Goal: Complete application form

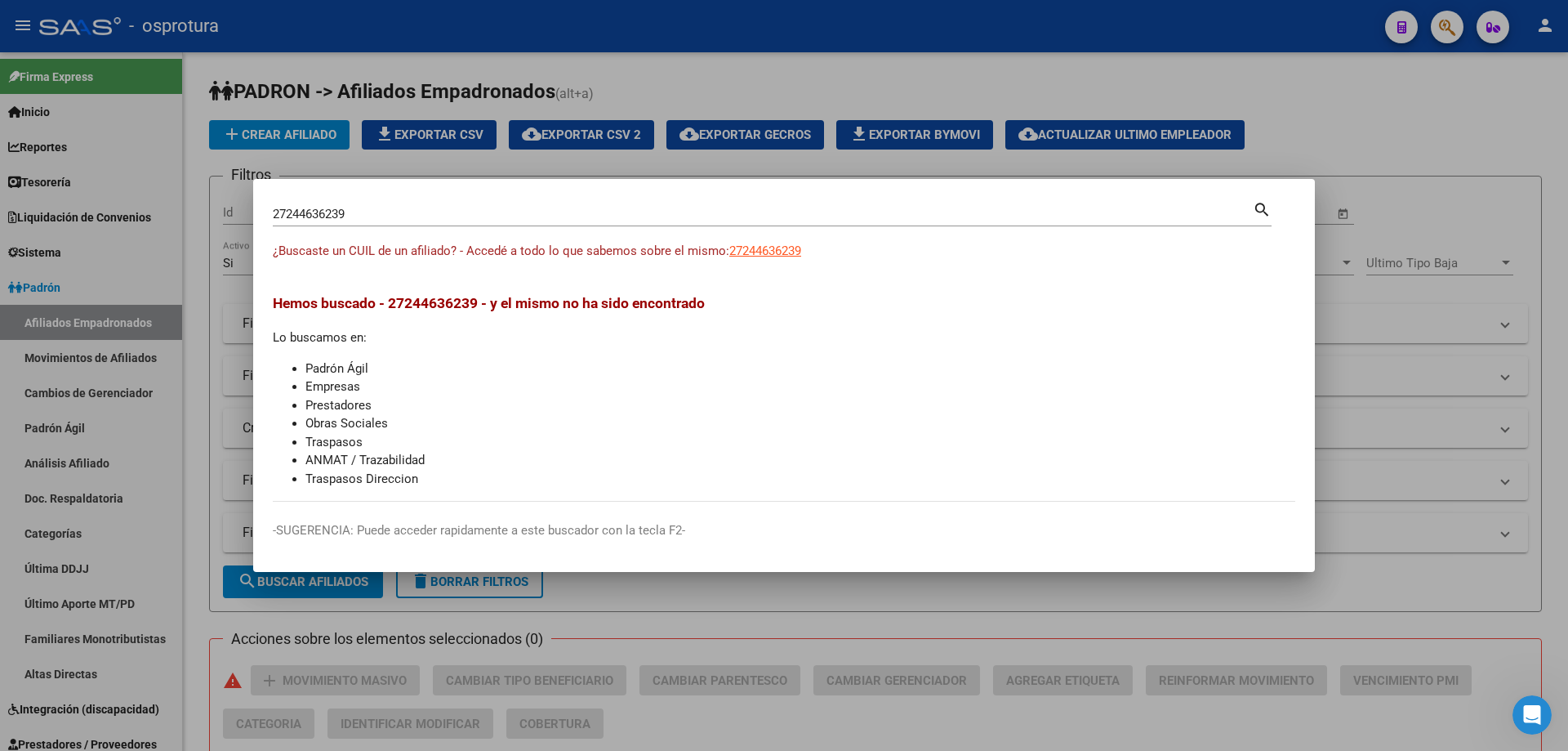
click at [382, 216] on input "27244636239" at bounding box center [762, 213] width 980 height 15
paste input "-24735114-6"
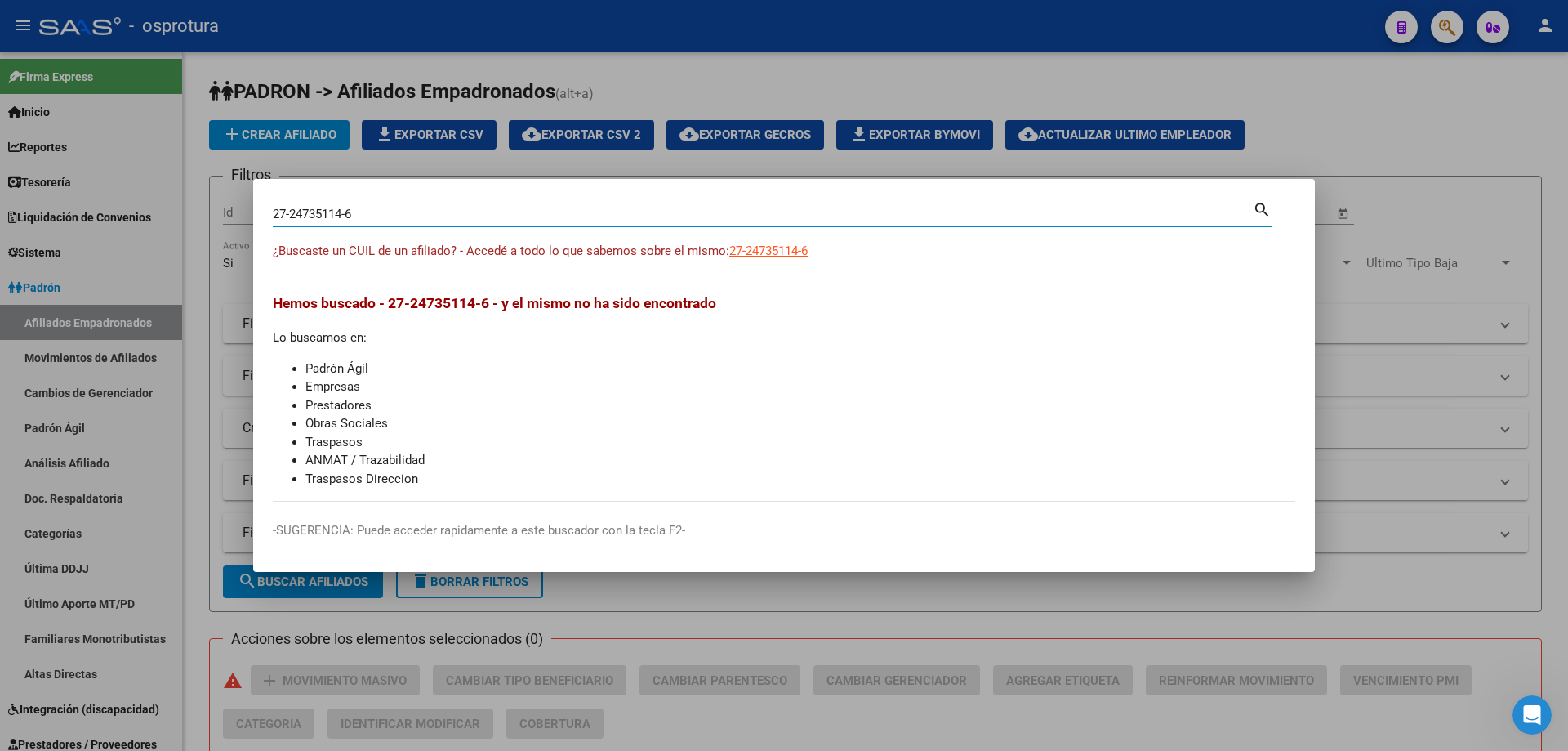
type input "27247351146"
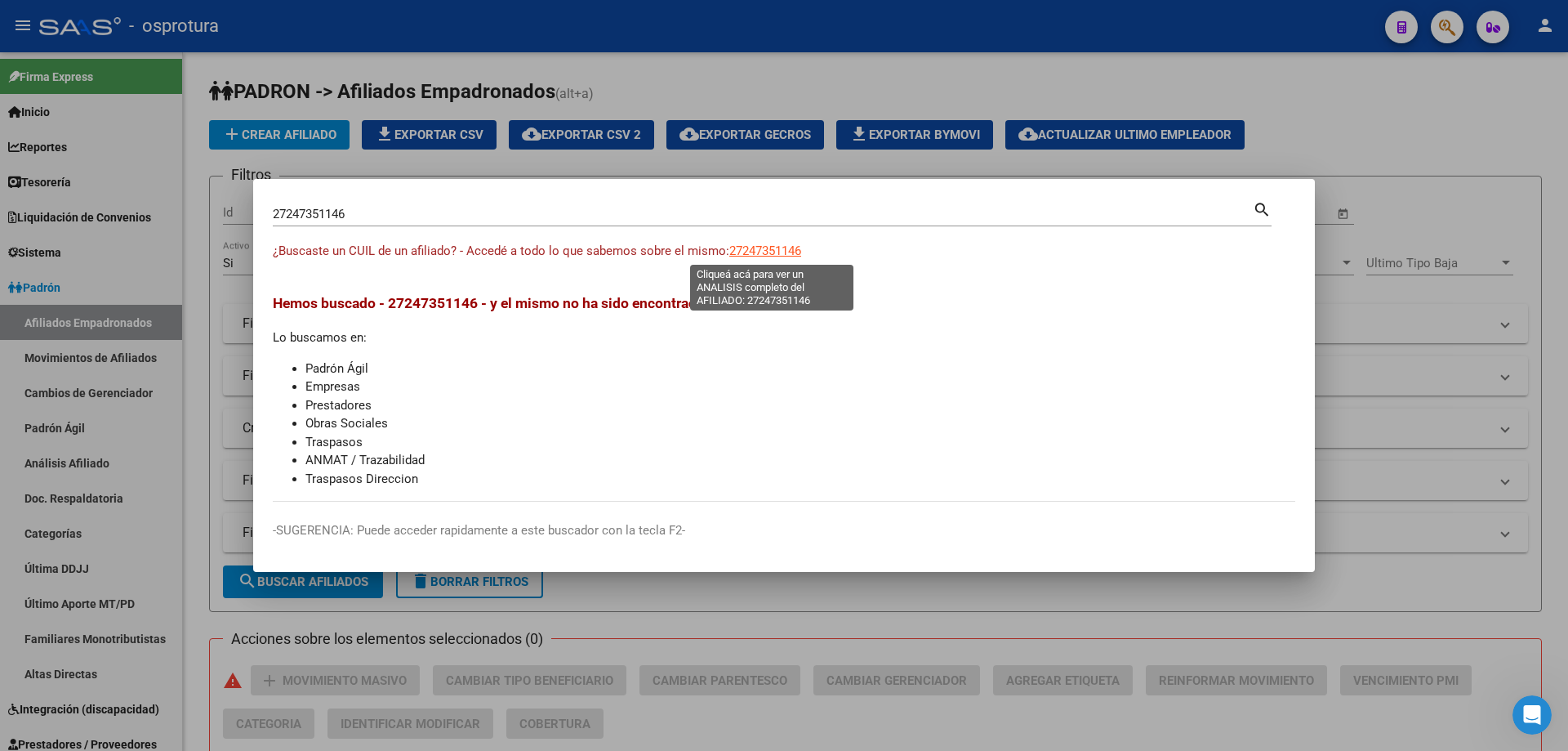
click at [769, 253] on span "27247351146" at bounding box center [765, 250] width 72 height 15
type textarea "27247351146"
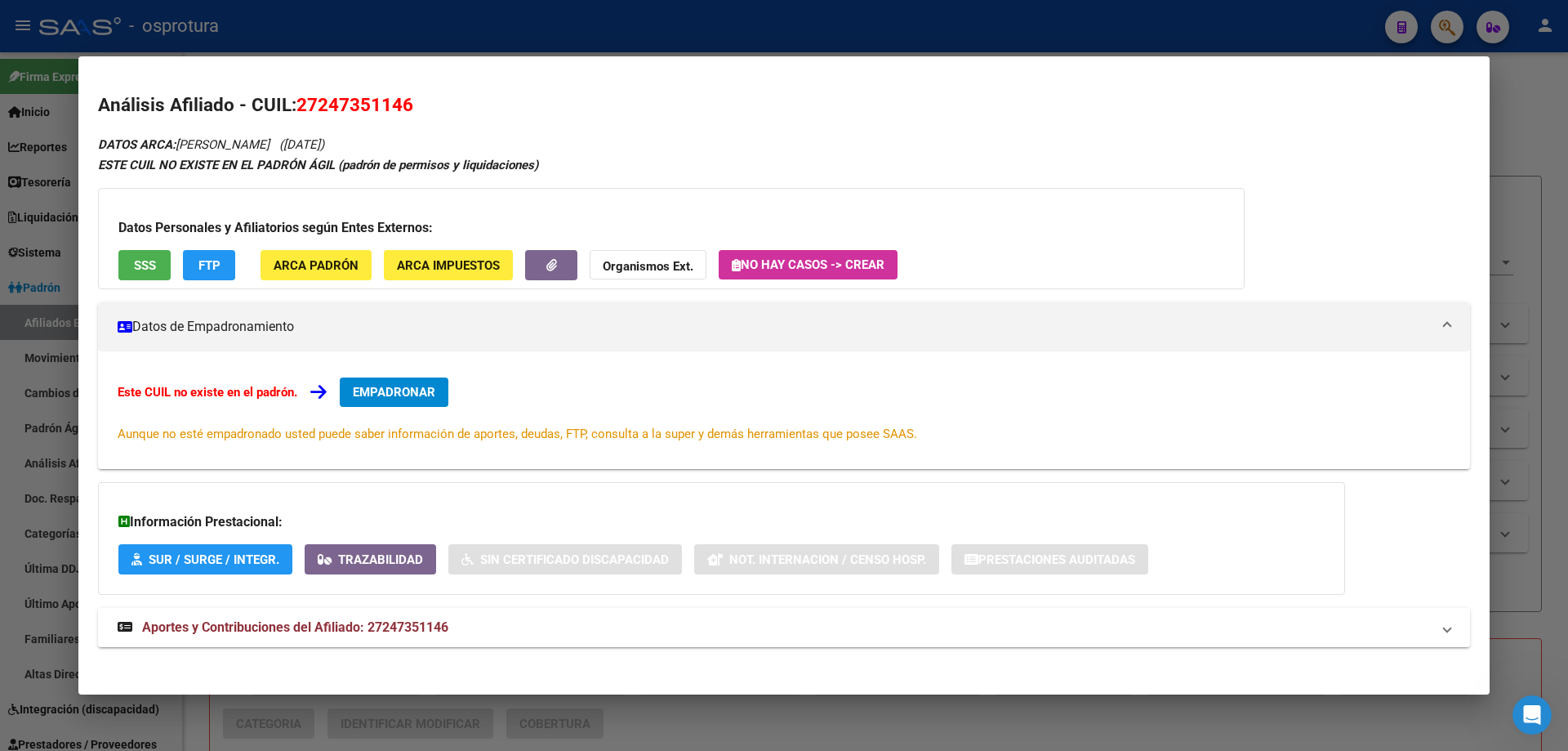
click at [406, 401] on button "EMPADRONAR" at bounding box center [394, 392] width 109 height 29
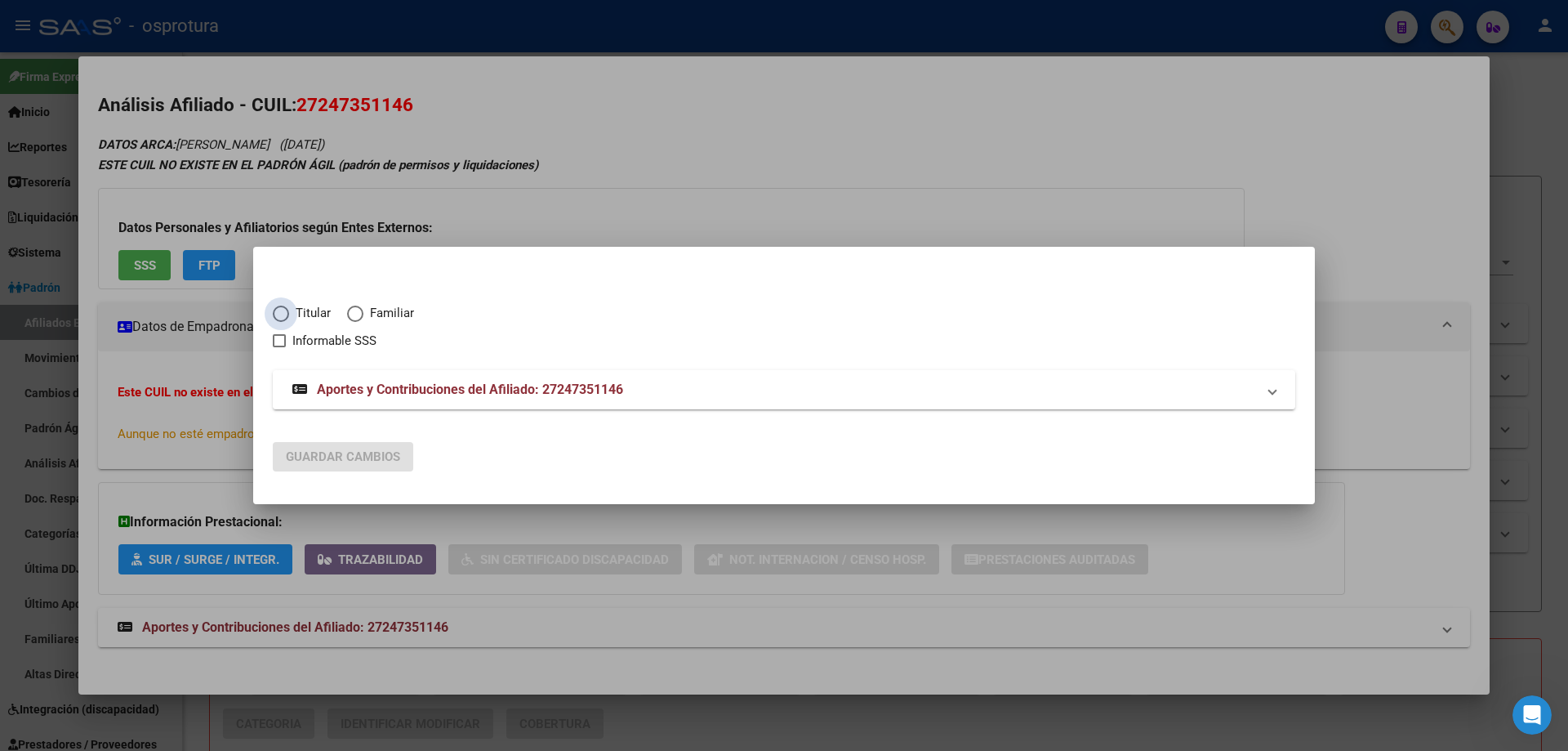
click at [287, 309] on span "Elija una opción" at bounding box center [280, 313] width 16 height 16
click at [287, 309] on input "Titular" at bounding box center [280, 313] width 16 height 16
radio input "true"
checkbox input "true"
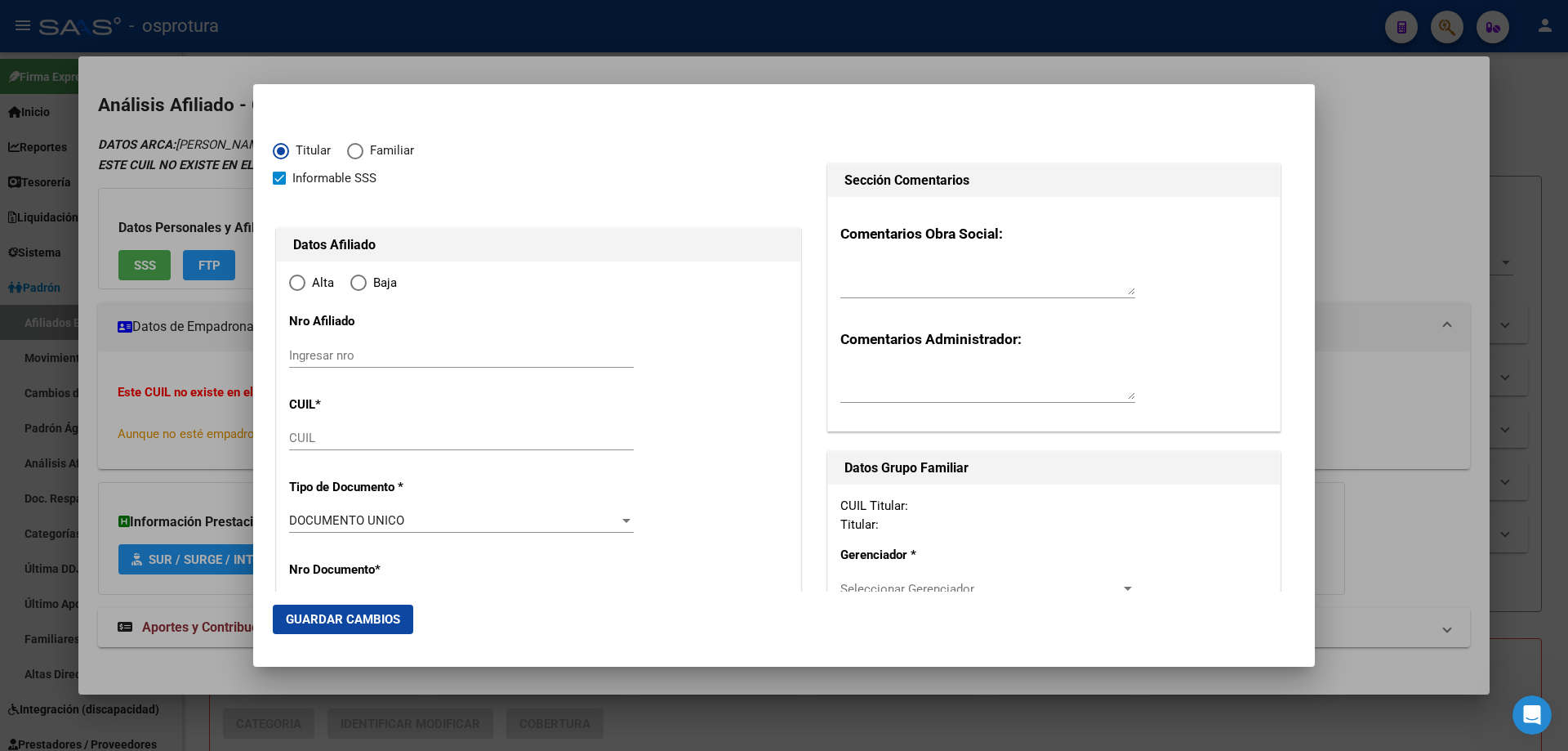
type input "27-24735114-6"
type input "24735114"
type input "[PERSON_NAME]"
type input "[DATE]"
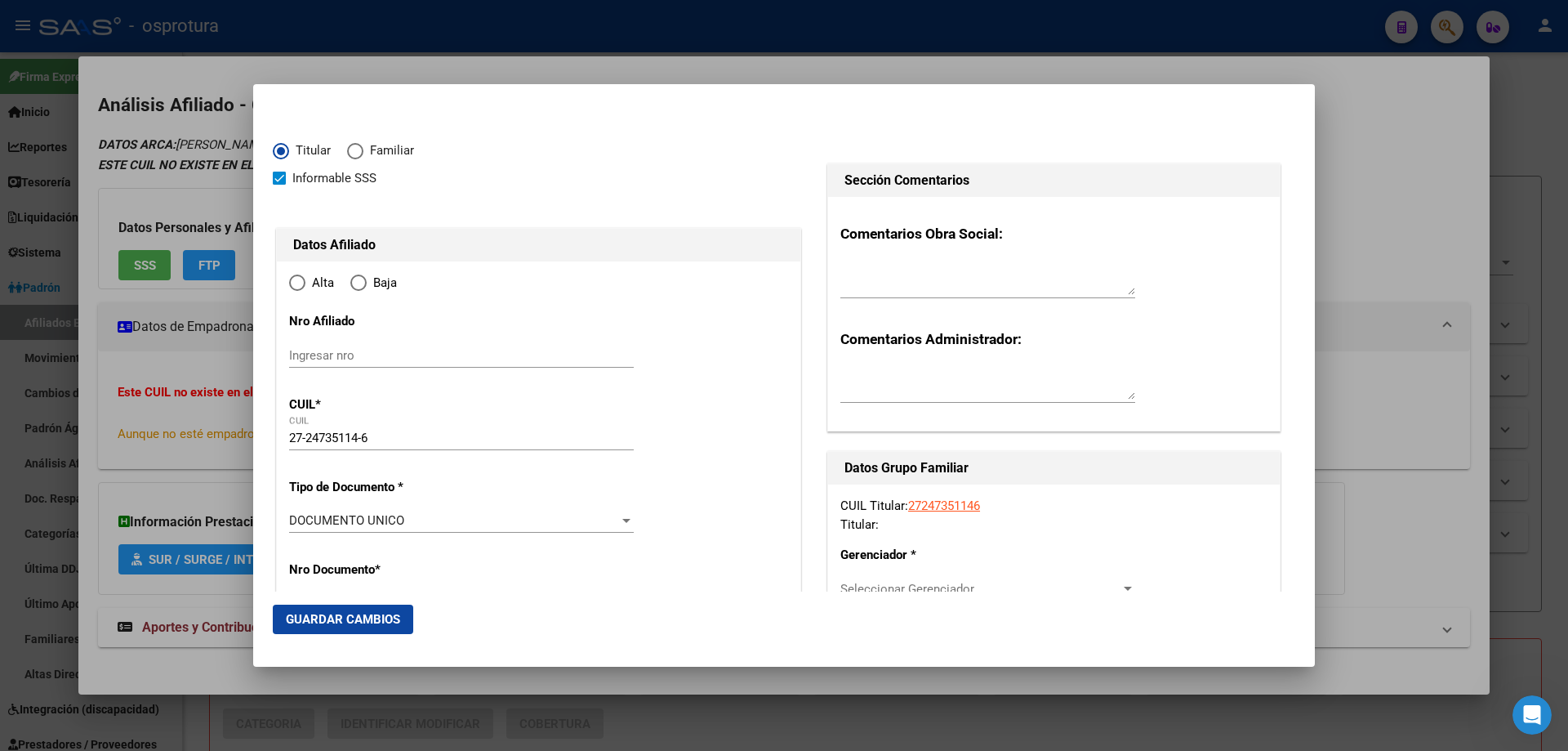
type input "BARRIO [GEOGRAPHIC_DATA]"
type input "5425"
type input "[GEOGRAPHIC_DATA]"
type input "3923"
type input "0"
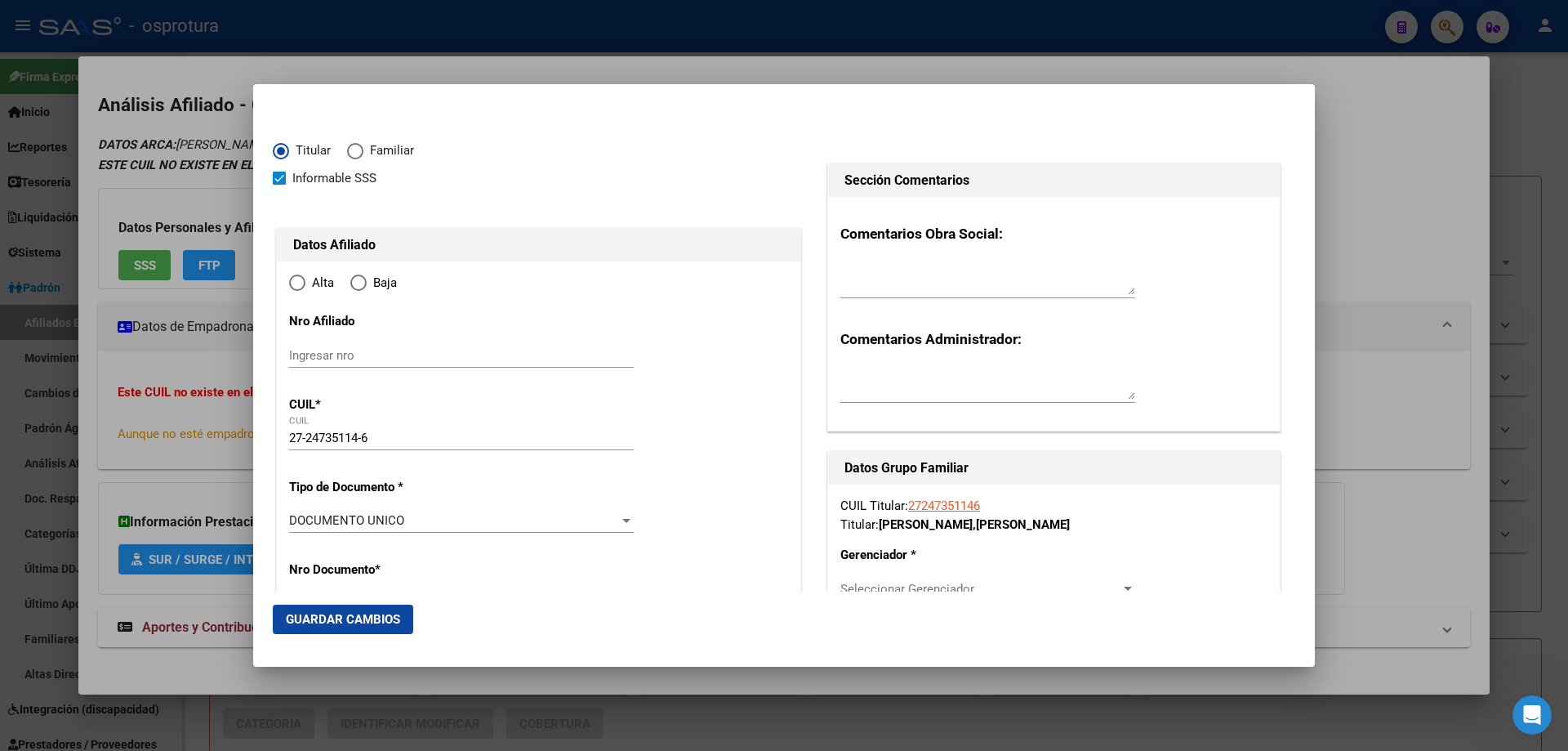
type input "BARRIO [GEOGRAPHIC_DATA]"
radio input "true"
click at [290, 520] on input "Ingresar fecha" at bounding box center [461, 525] width 344 height 26
type input "[DATE]"
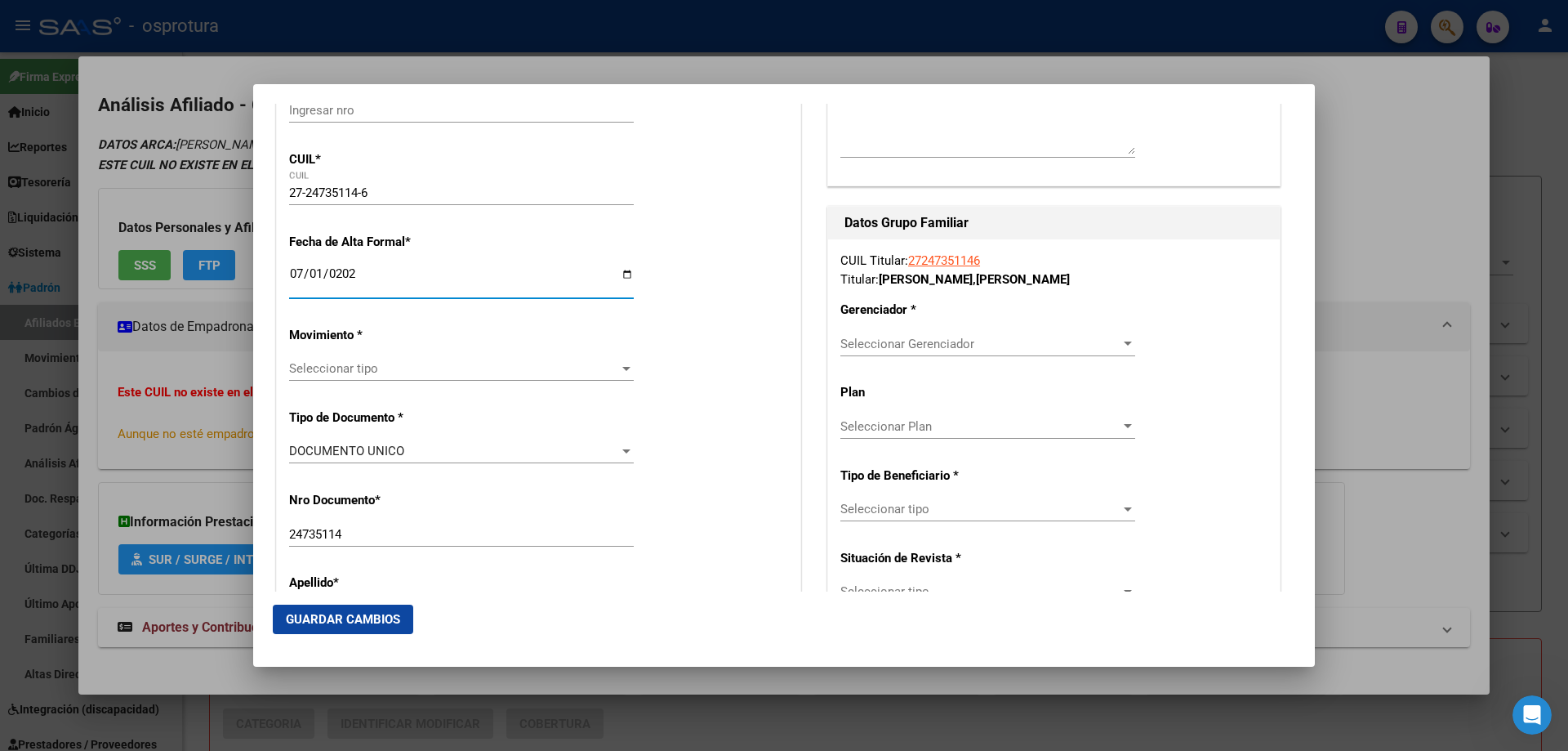
scroll to position [327, 0]
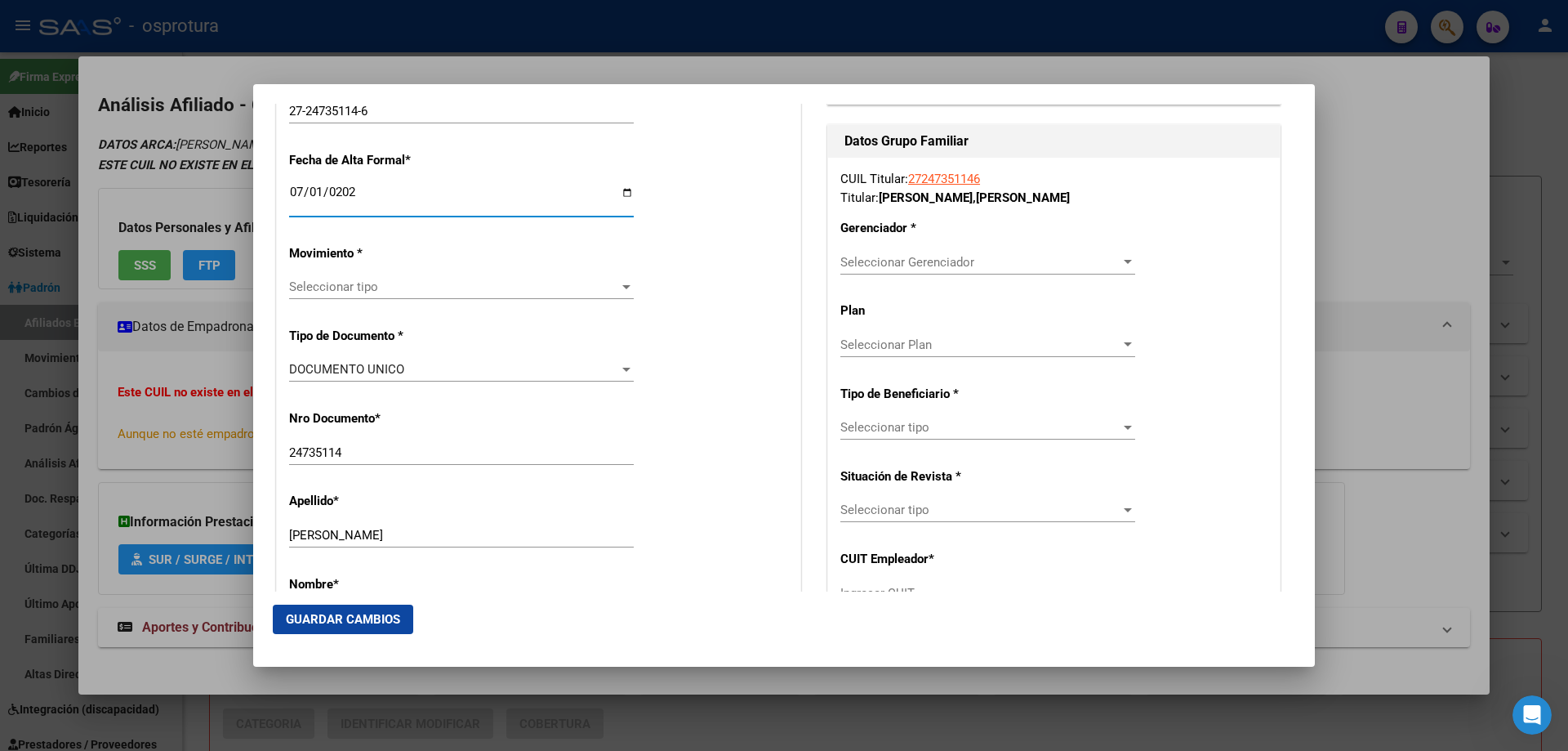
click at [394, 282] on span "Seleccionar tipo" at bounding box center [454, 286] width 330 height 15
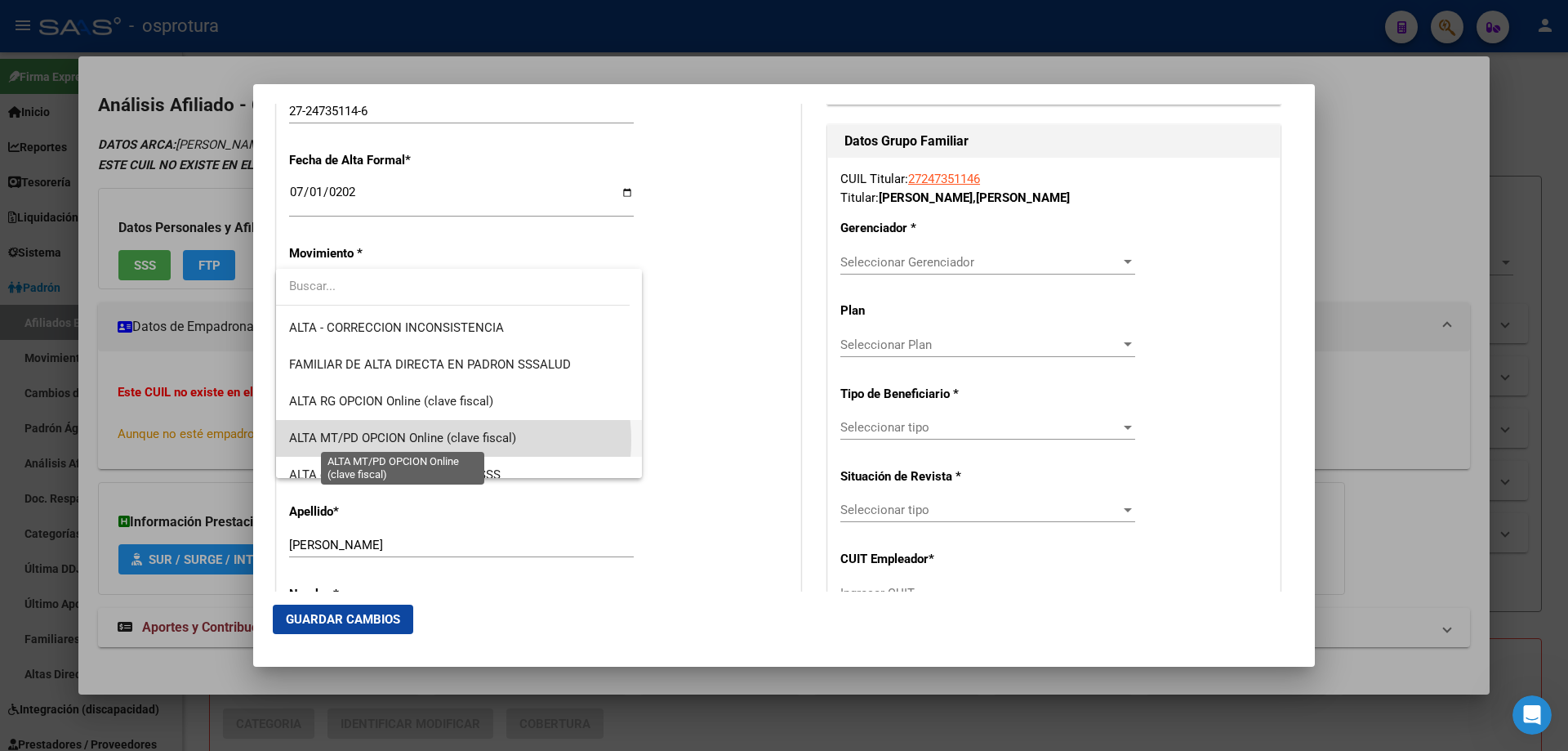
click at [449, 441] on span "ALTA MT/PD OPCION Online (clave fiscal)" at bounding box center [402, 438] width 227 height 15
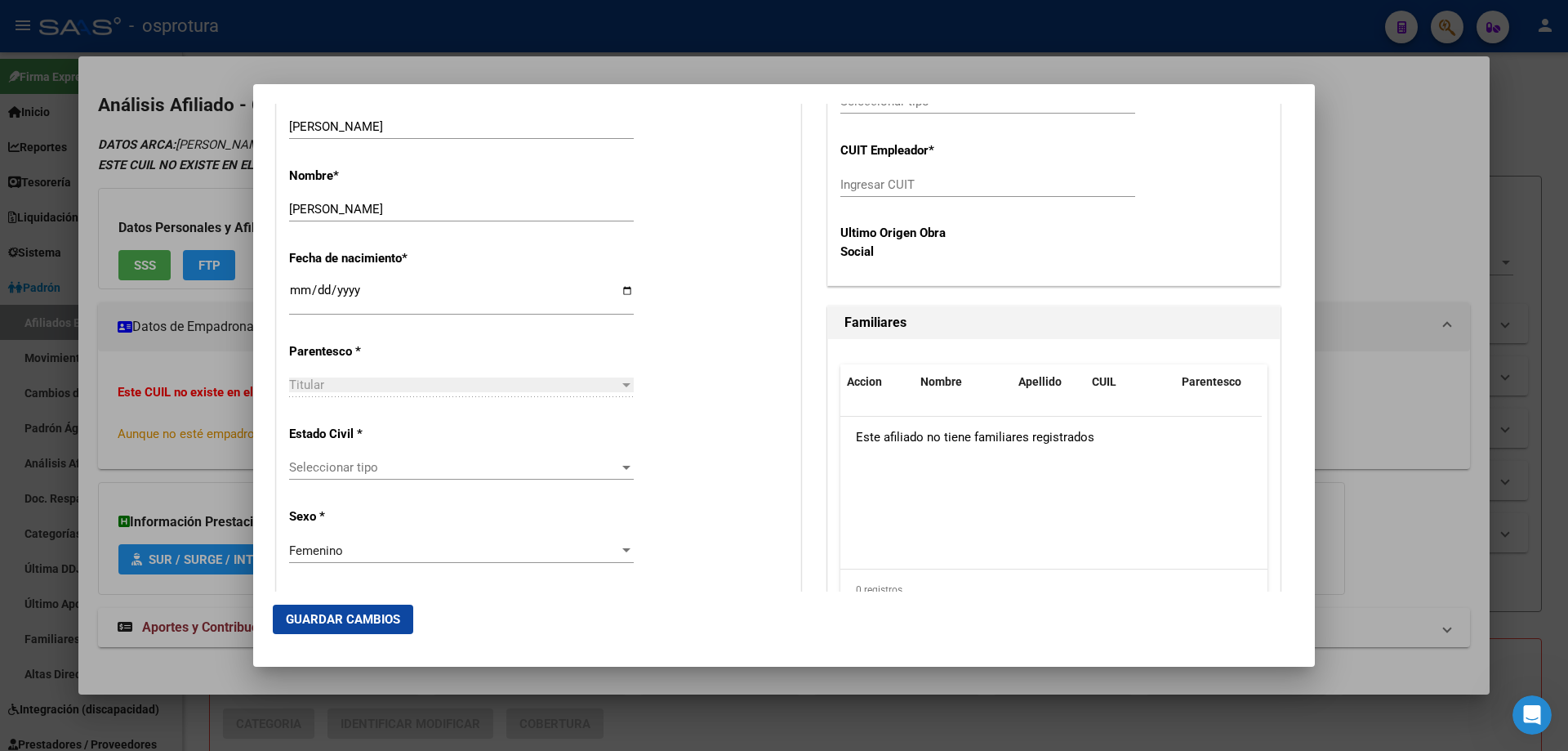
scroll to position [817, 0]
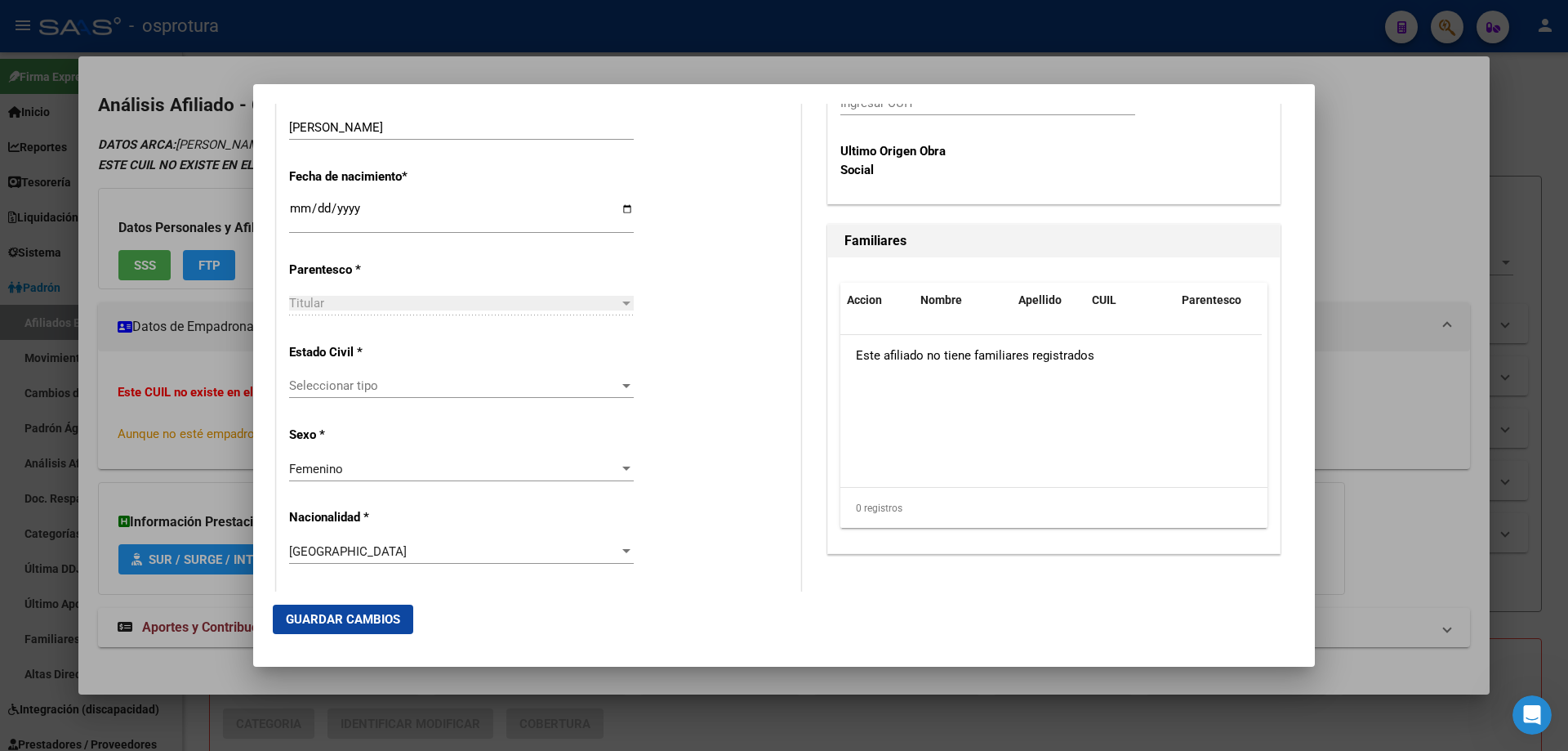
click at [429, 389] on span "Seleccionar tipo" at bounding box center [454, 385] width 330 height 15
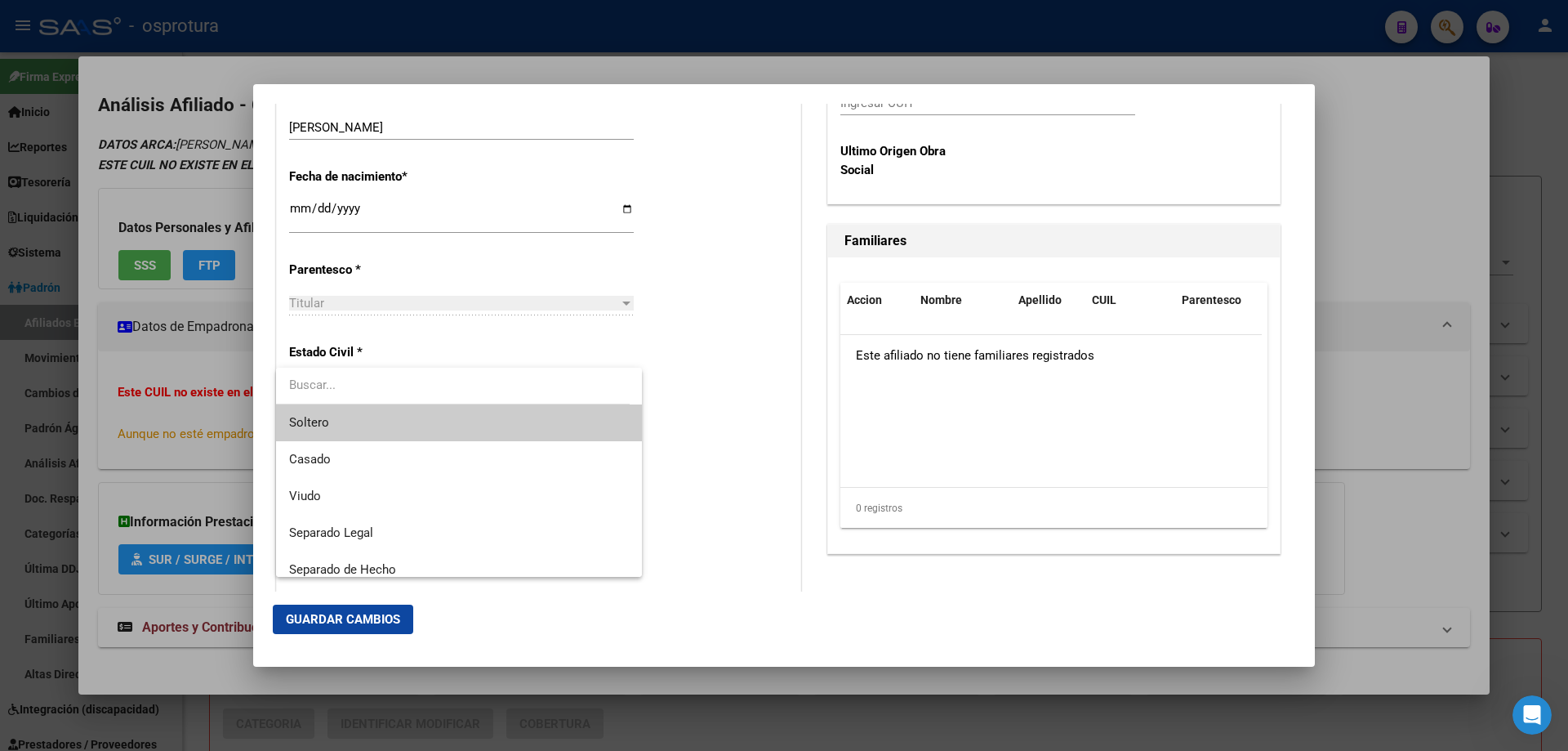
click at [417, 411] on span "Soltero" at bounding box center [459, 423] width 339 height 37
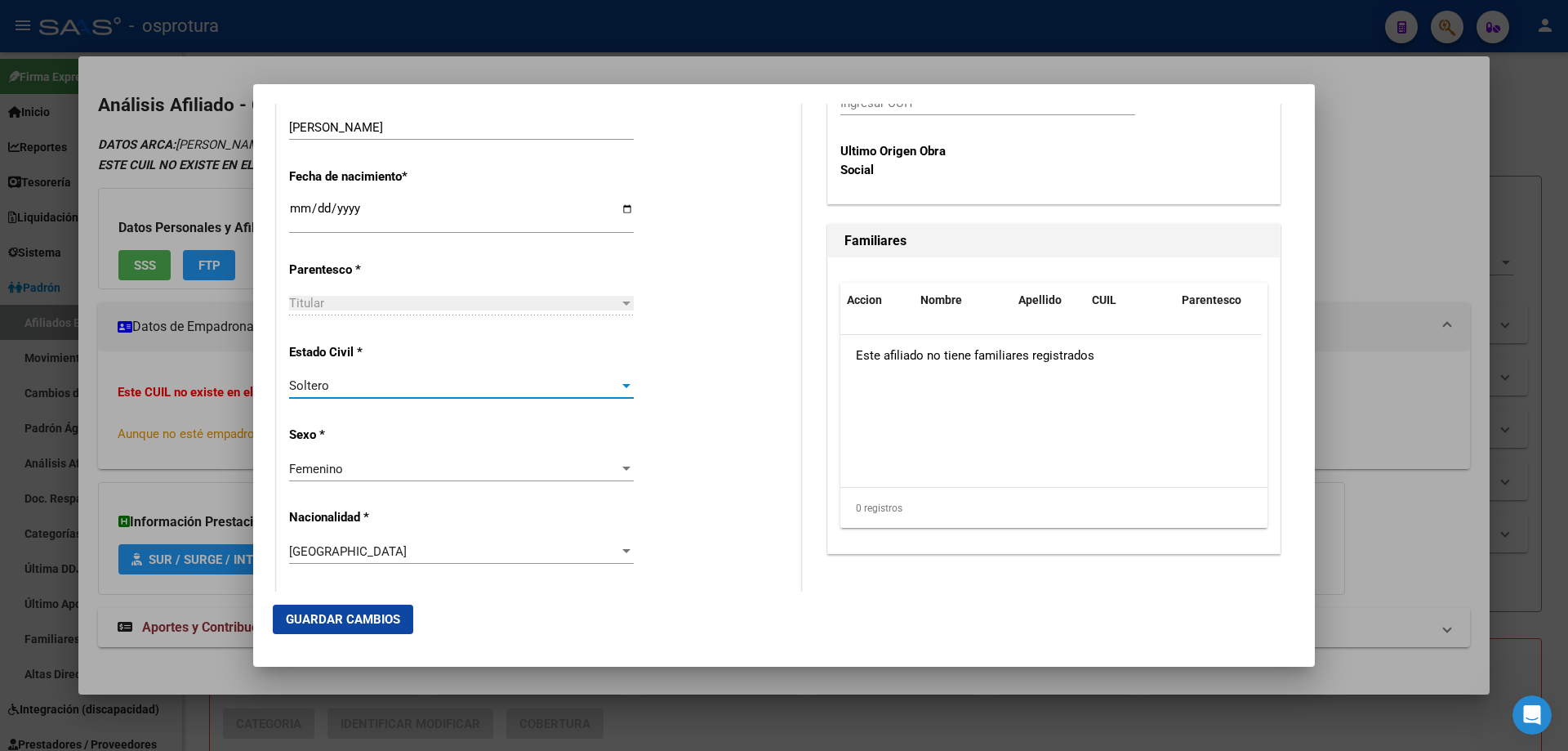
scroll to position [327, 0]
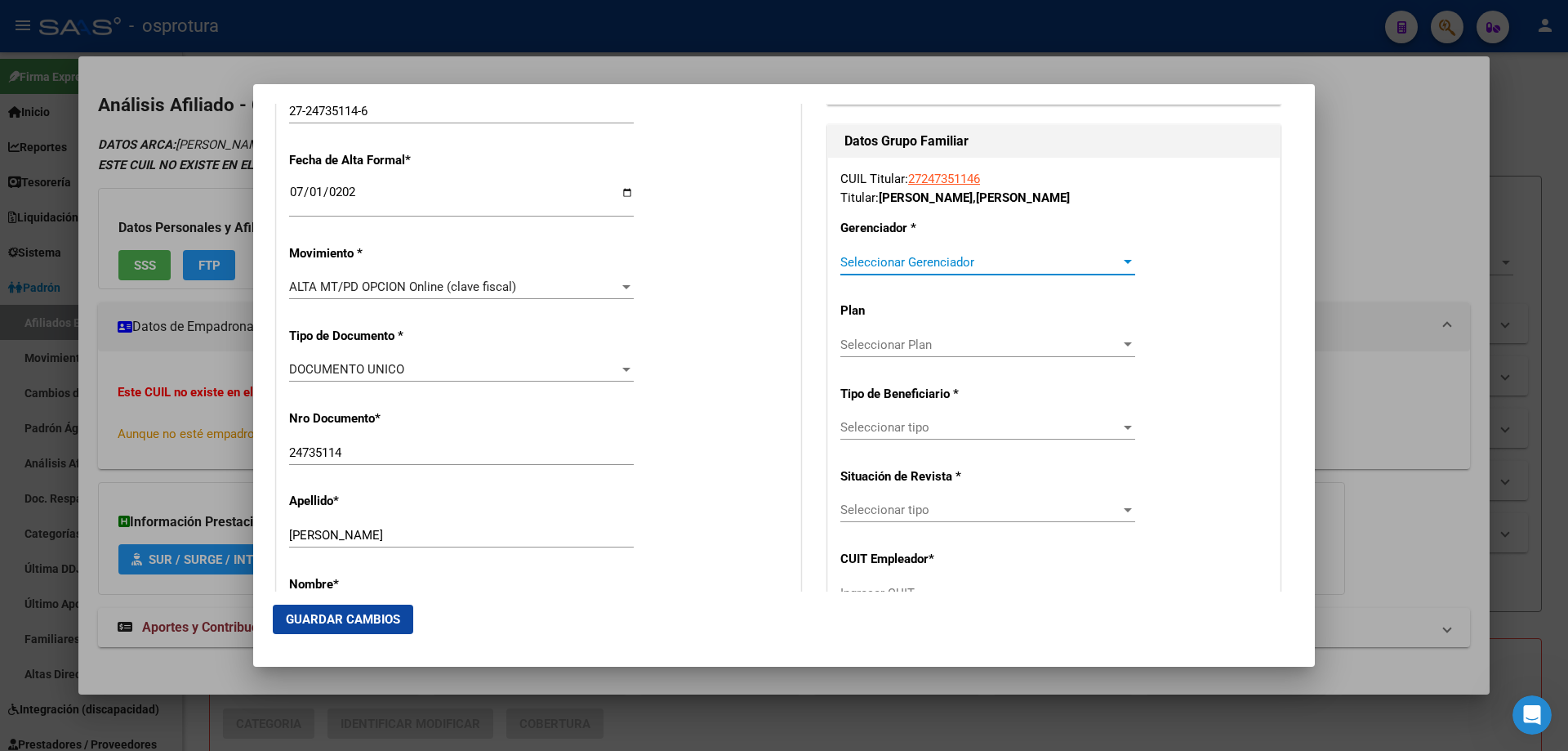
click at [938, 258] on span "Seleccionar Gerenciador" at bounding box center [980, 262] width 280 height 15
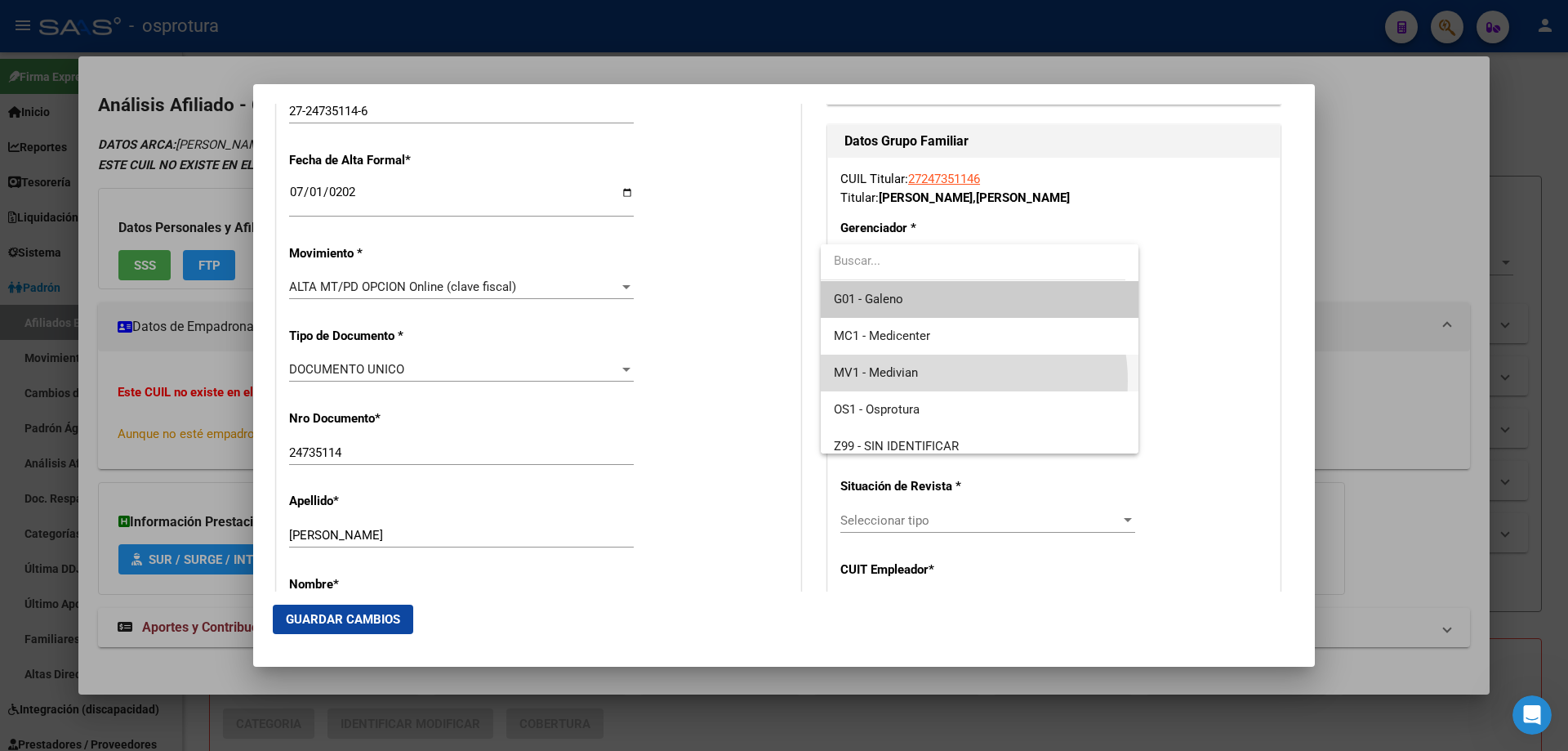
click at [944, 380] on span "MV1 - Medivian" at bounding box center [979, 373] width 291 height 37
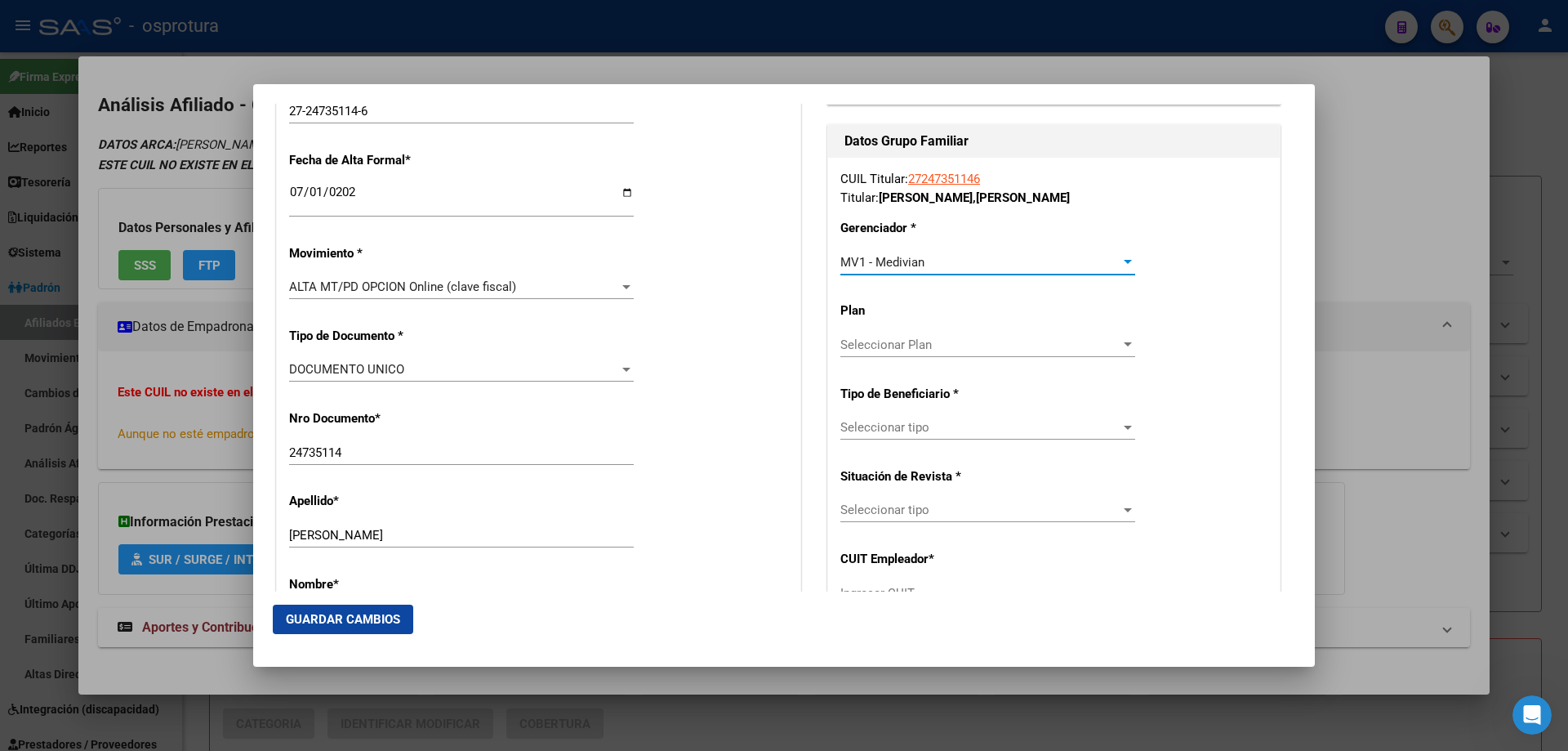
click at [915, 421] on span "Seleccionar tipo" at bounding box center [980, 427] width 280 height 15
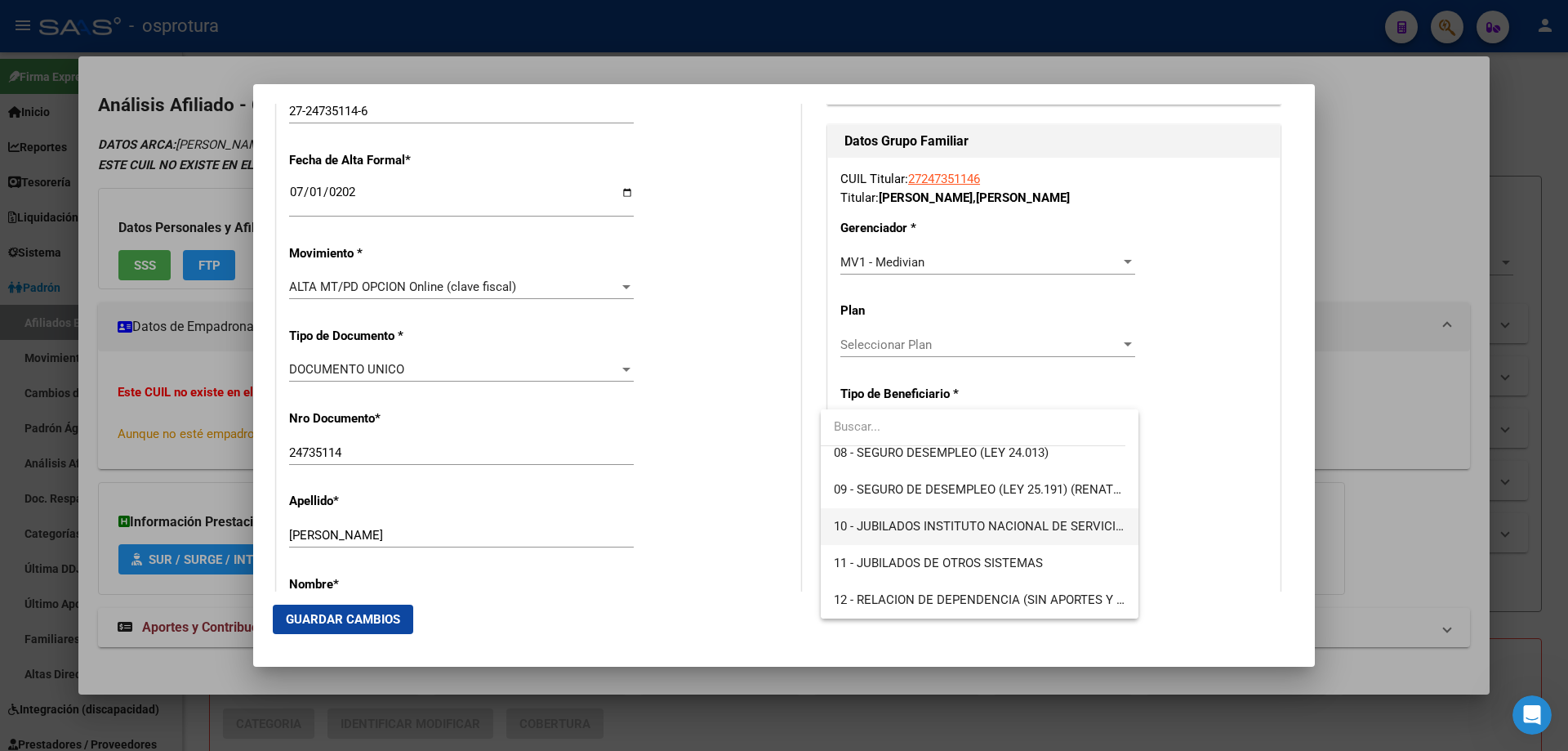
scroll to position [224, 0]
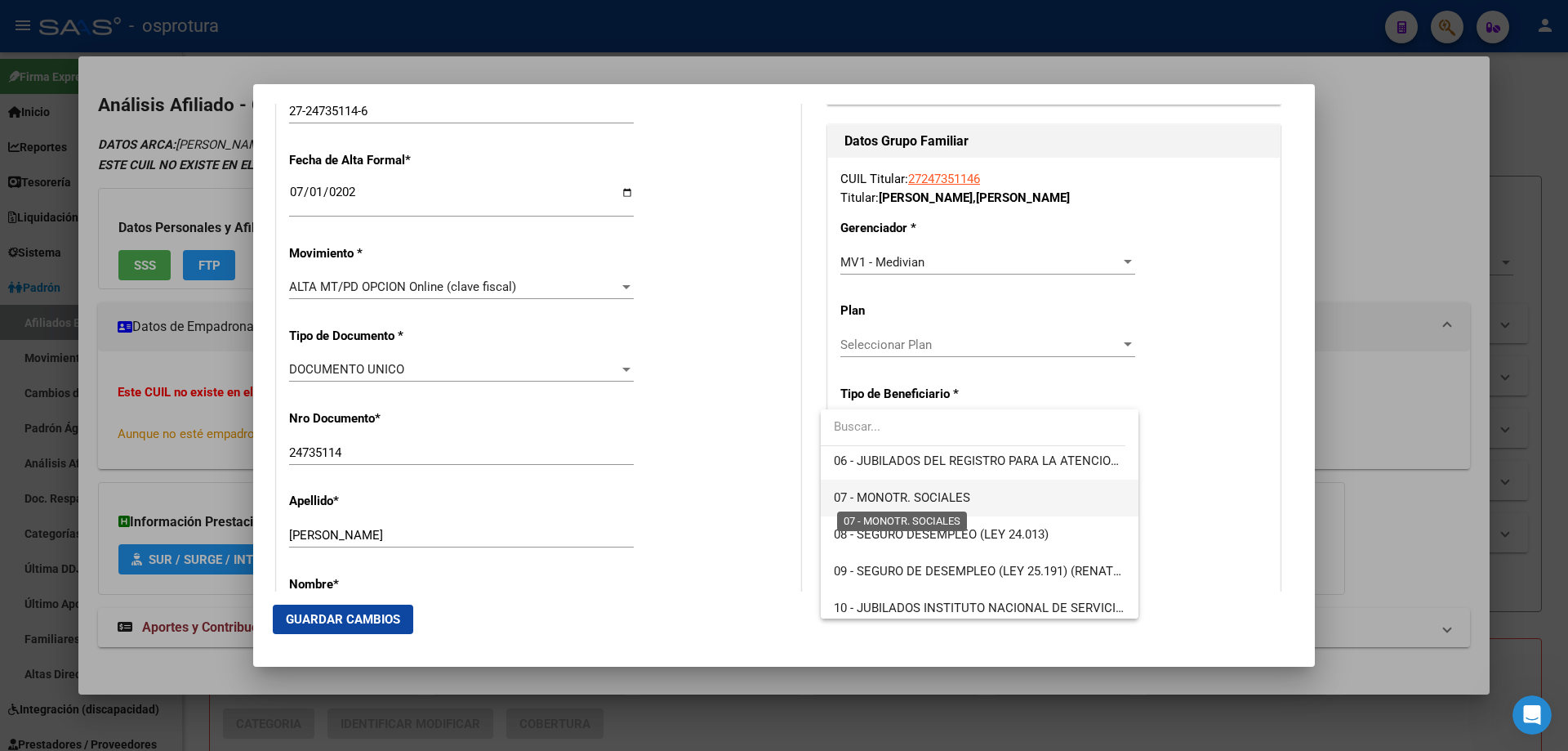
click at [913, 505] on span "07 - MONOTR. SOCIALES" at bounding box center [902, 497] width 137 height 15
type input "27-24735114-6"
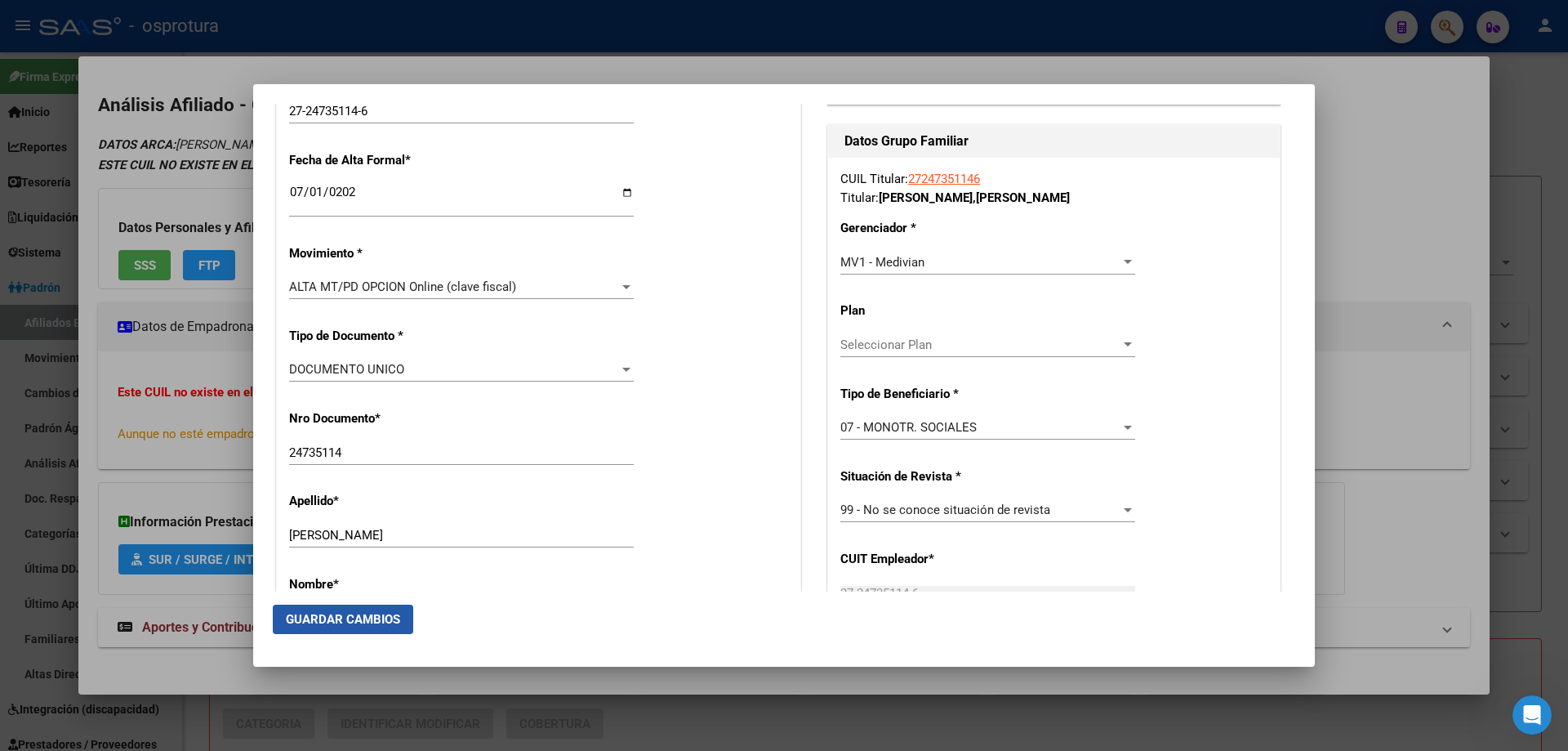
click at [370, 608] on button "Guardar Cambios" at bounding box center [342, 619] width 141 height 29
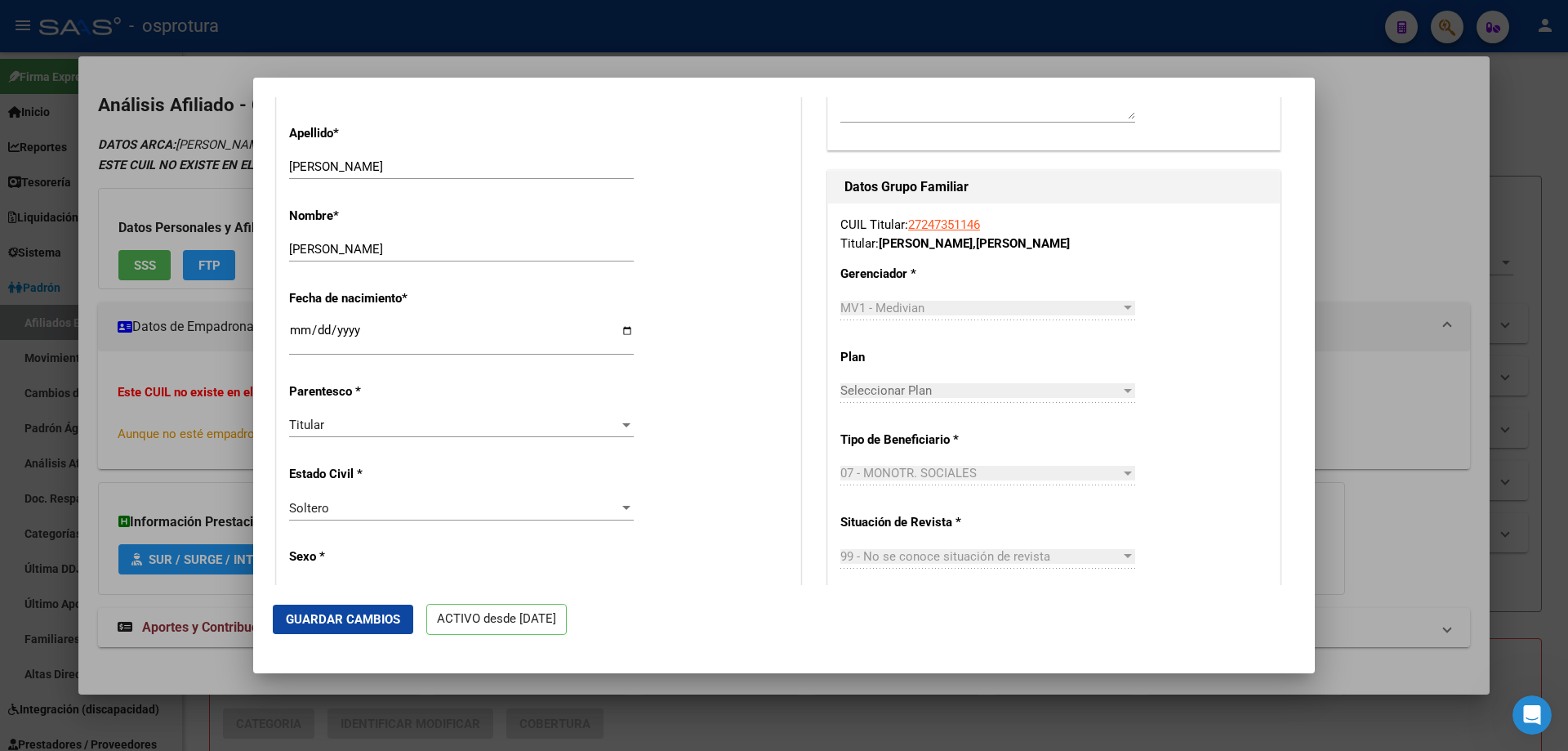
scroll to position [898, 0]
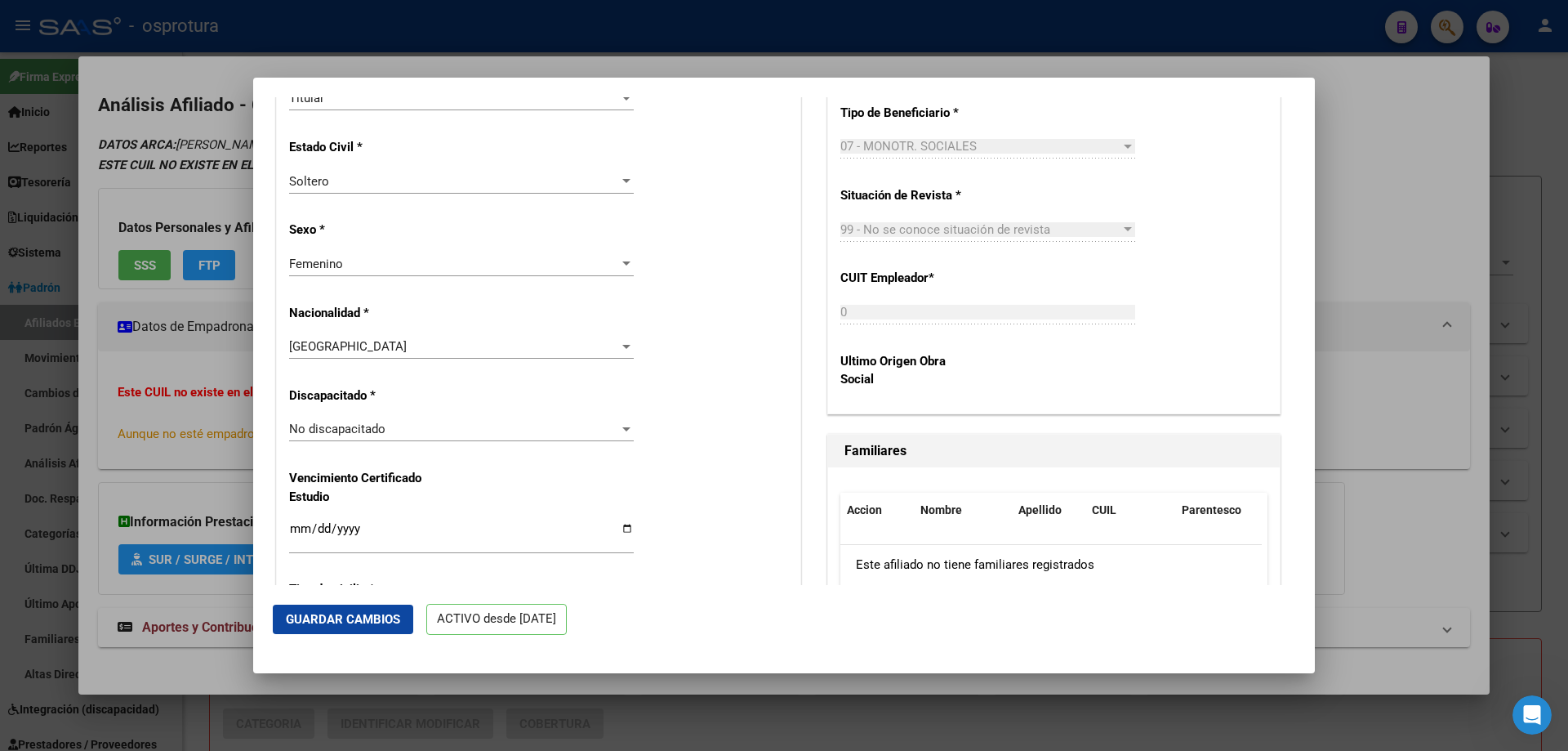
click at [344, 634] on button "Guardar Cambios" at bounding box center [342, 619] width 141 height 29
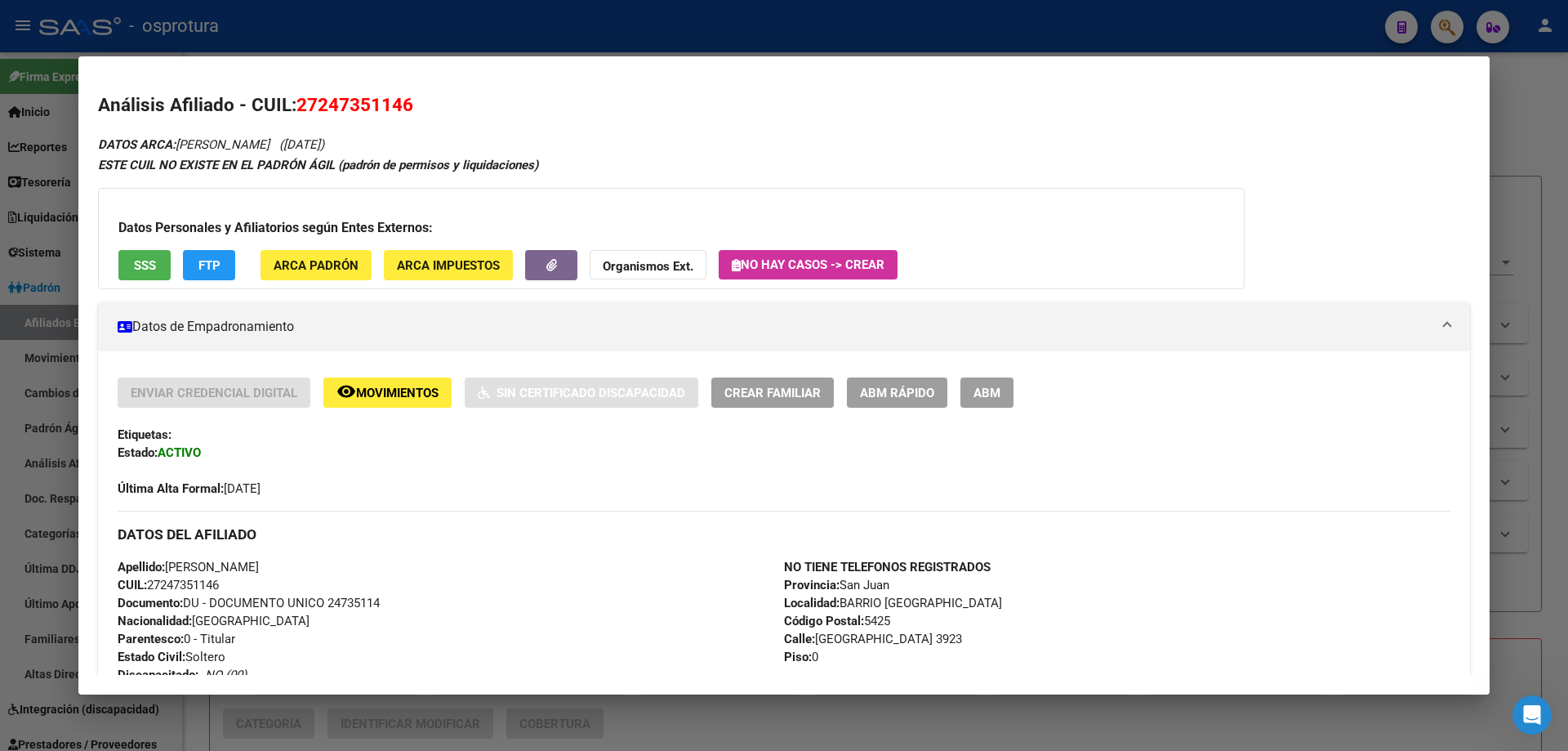
scroll to position [572, 0]
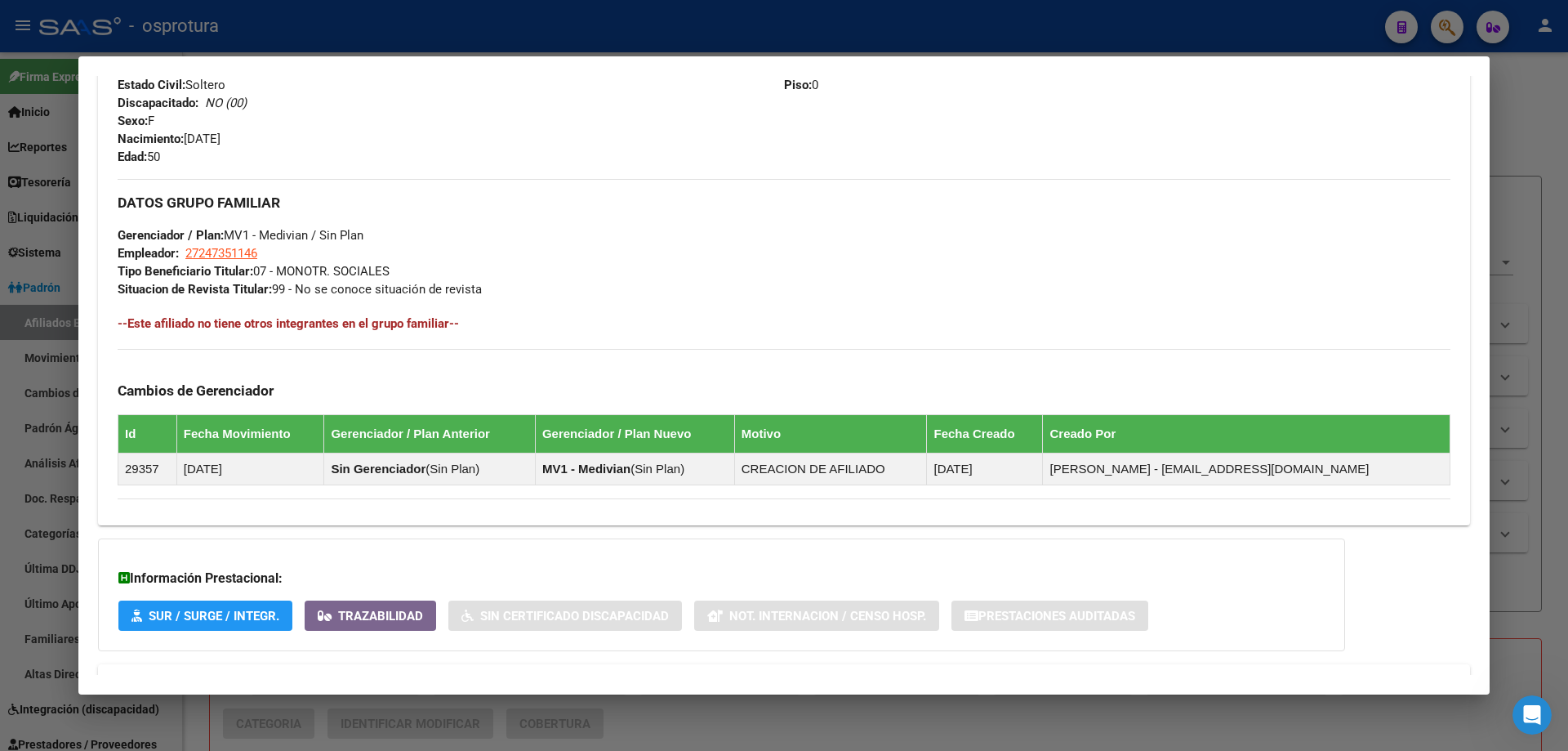
click at [600, 529] on div "DATOS ARCA: [PERSON_NAME] ([DATE]) ESTE CUIL NO EXISTE EN EL PADRÓN ÁGIL (padró…" at bounding box center [784, 142] width 1372 height 1159
click at [714, 533] on div "DATOS ARCA: [PERSON_NAME] ([DATE]) ESTE CUIL NO EXISTE EN EL PADRÓN ÁGIL (padró…" at bounding box center [784, 142] width 1372 height 1159
